Goal: Task Accomplishment & Management: Manage account settings

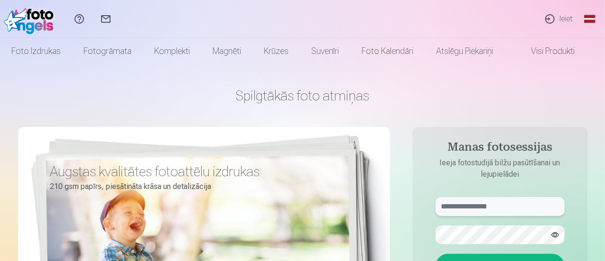
click at [483, 205] on input "text" at bounding box center [500, 206] width 129 height 19
type input "**********"
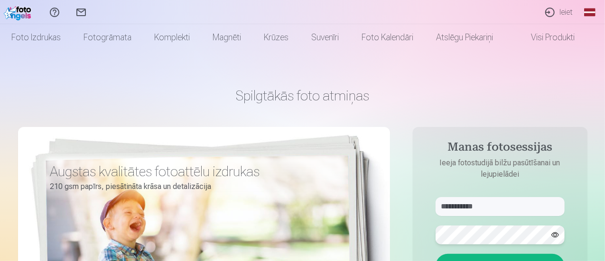
scroll to position [95, 0]
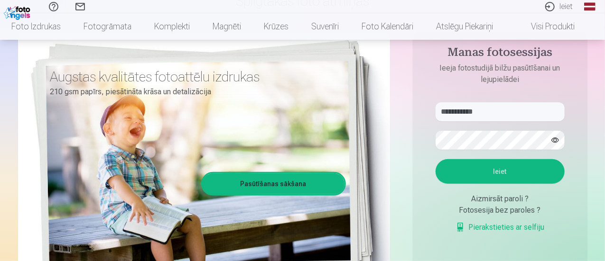
click at [515, 172] on button "Ieiet" at bounding box center [500, 171] width 129 height 25
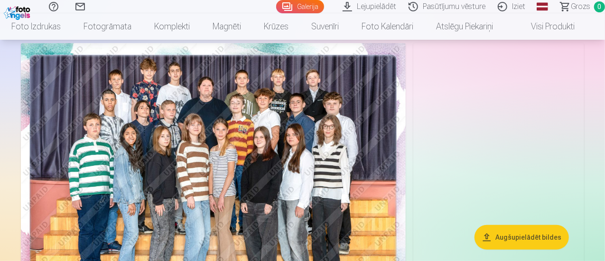
scroll to position [47, 0]
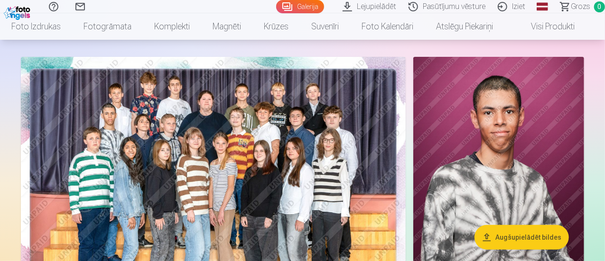
click at [270, 165] on img at bounding box center [213, 185] width 385 height 257
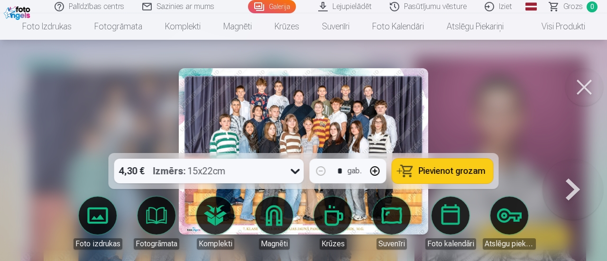
click at [586, 86] on button at bounding box center [585, 87] width 38 height 38
